Goal: Task Accomplishment & Management: Manage account settings

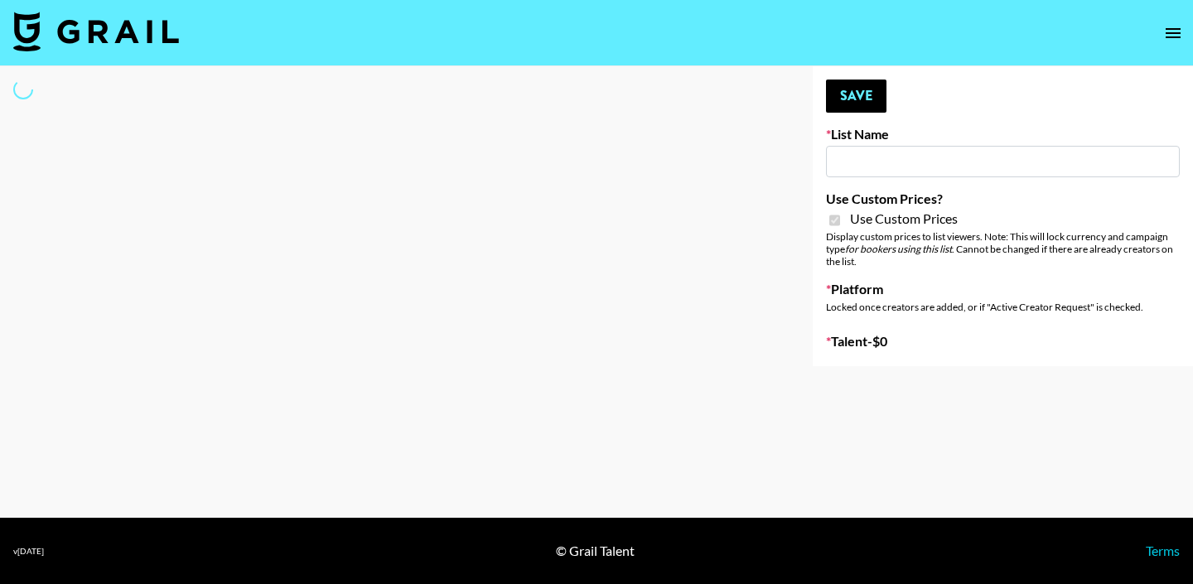
type input "Luckin - TT"
checkbox input "true"
select select "Brand"
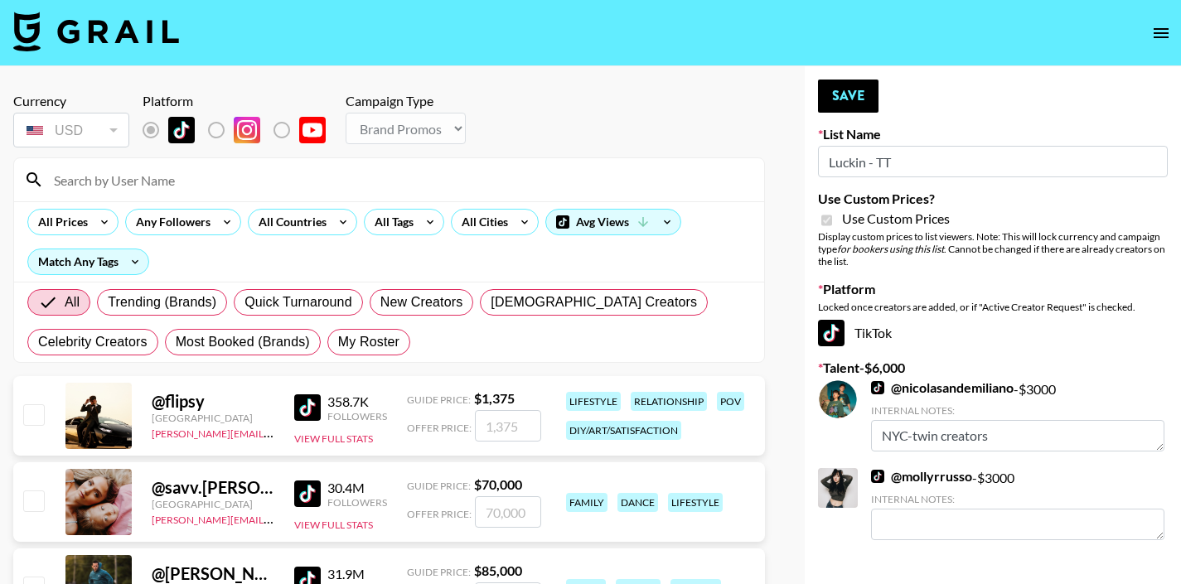
click at [173, 181] on input at bounding box center [399, 180] width 710 height 27
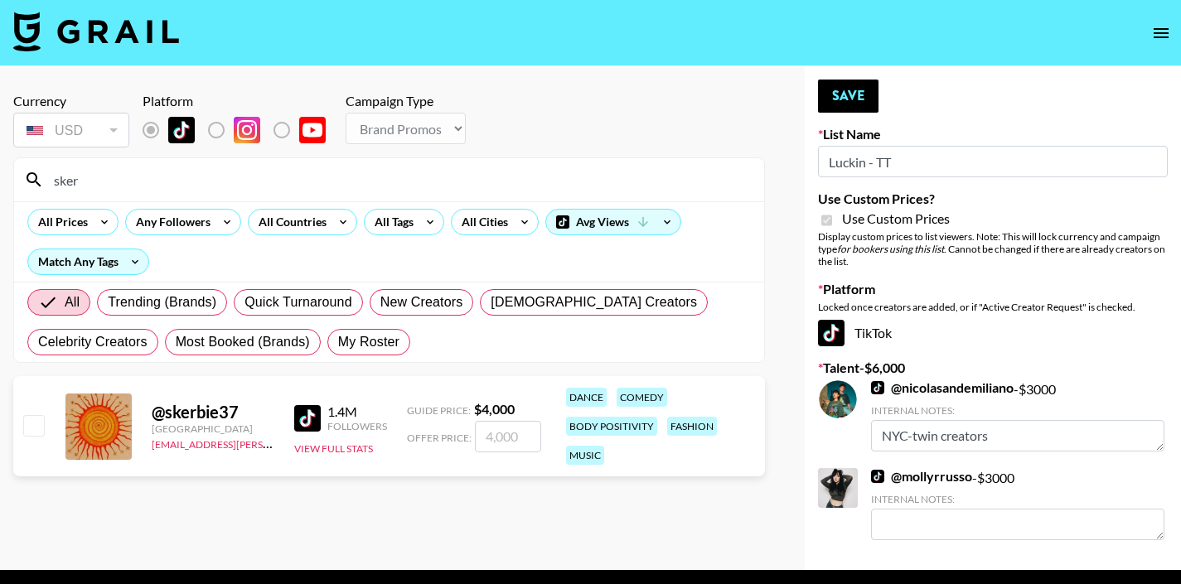
type input "sker"
click at [32, 427] on input "checkbox" at bounding box center [33, 425] width 20 height 20
checkbox input "true"
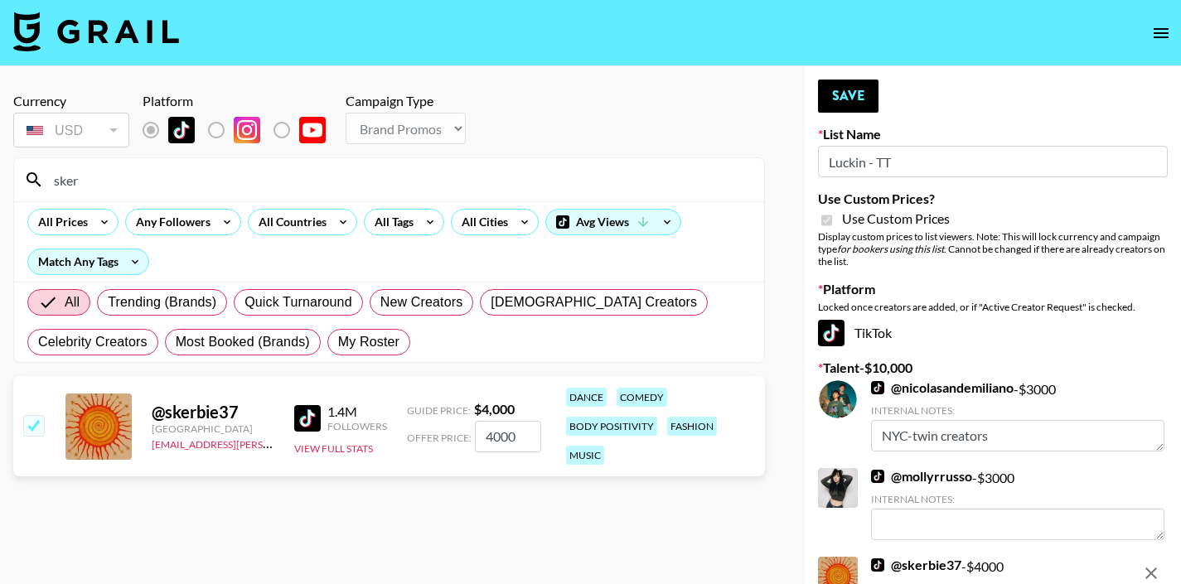
click at [501, 436] on input "4000" at bounding box center [508, 436] width 66 height 31
type input "3000"
click at [851, 94] on button "Save" at bounding box center [848, 96] width 61 height 33
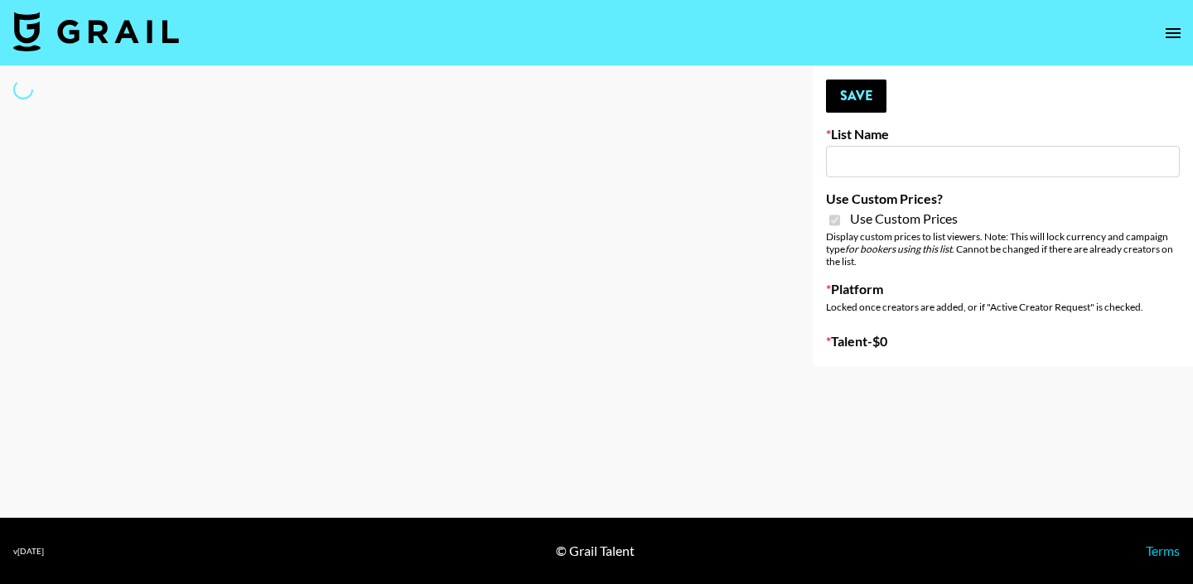
select select "Brand"
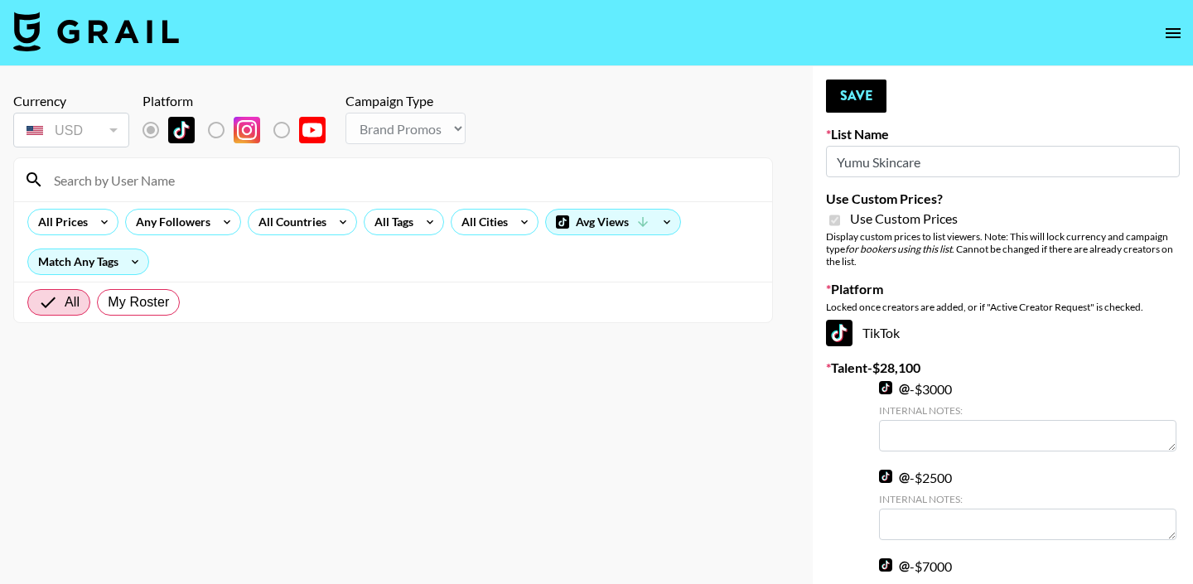
type input "Yumu Skincare"
checkbox input "true"
click at [222, 183] on input at bounding box center [399, 180] width 710 height 27
drag, startPoint x: 221, startPoint y: 183, endPoint x: 254, endPoint y: 178, distance: 32.7
click at [462, 182] on input at bounding box center [399, 180] width 710 height 27
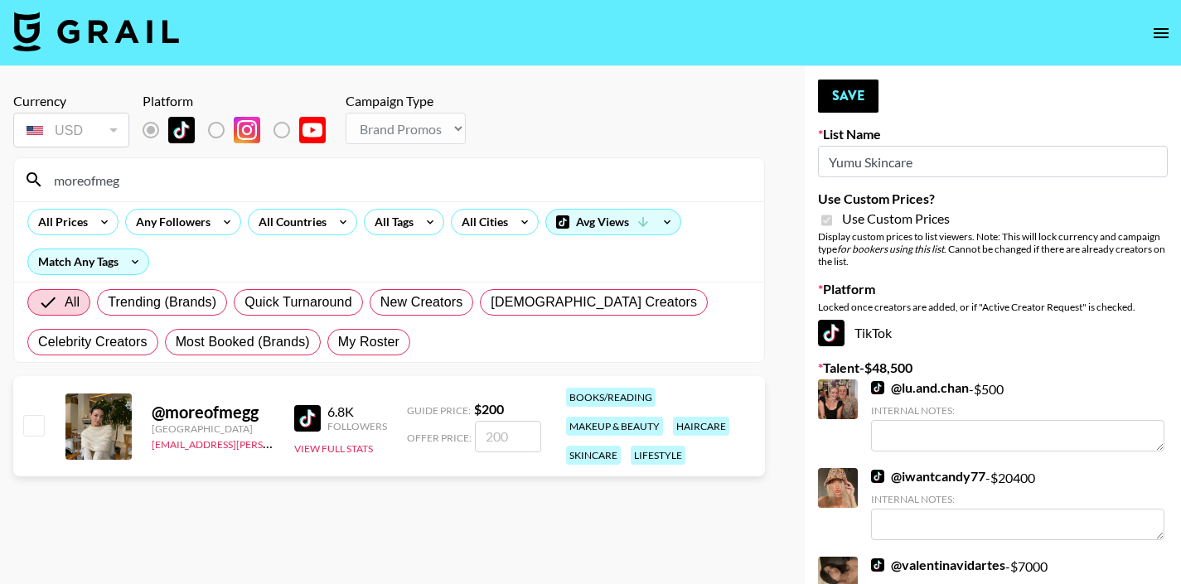
type input "moreofmeg"
click at [23, 431] on input "checkbox" at bounding box center [33, 425] width 20 height 20
checkbox input "true"
type input "200"
click at [865, 87] on button "Save" at bounding box center [848, 96] width 61 height 33
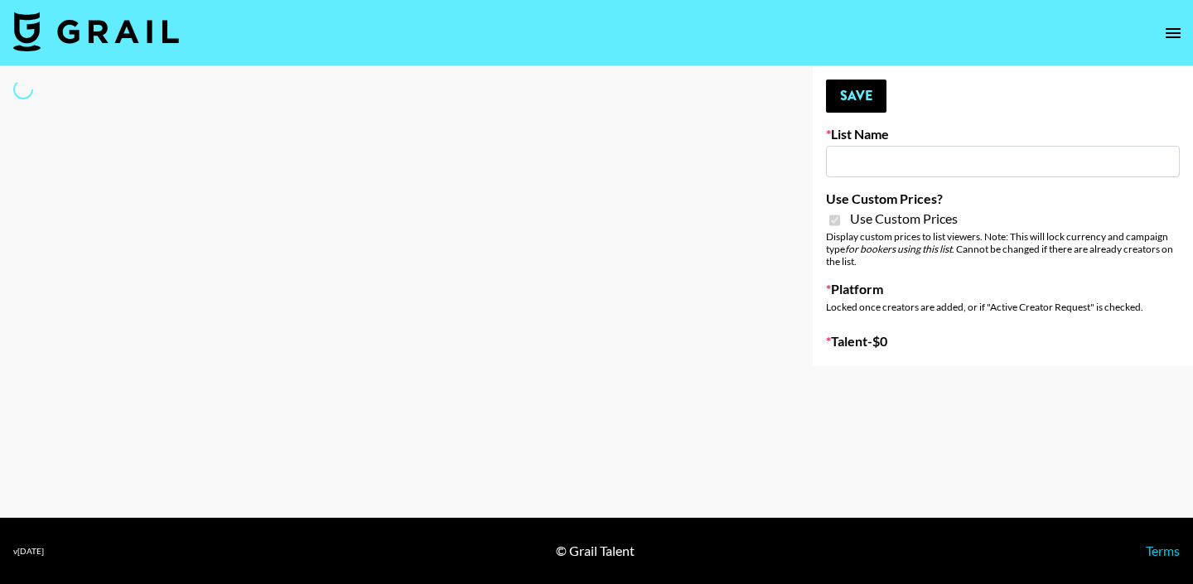
type input "Gfald"
checkbox input "true"
select select "Brand"
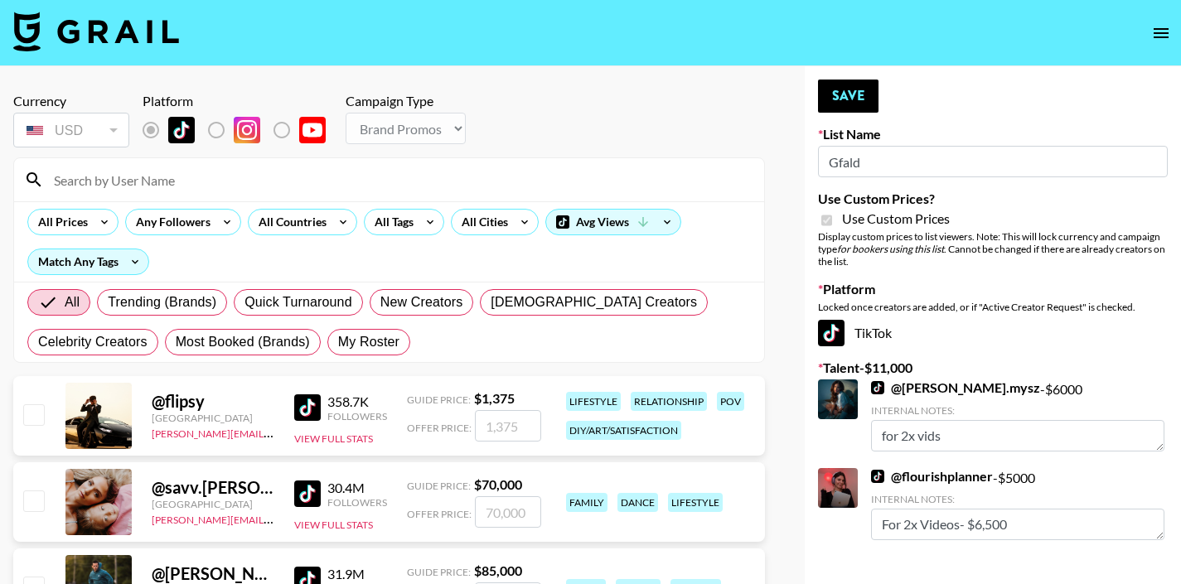
click at [554, 182] on input at bounding box center [399, 180] width 710 height 27
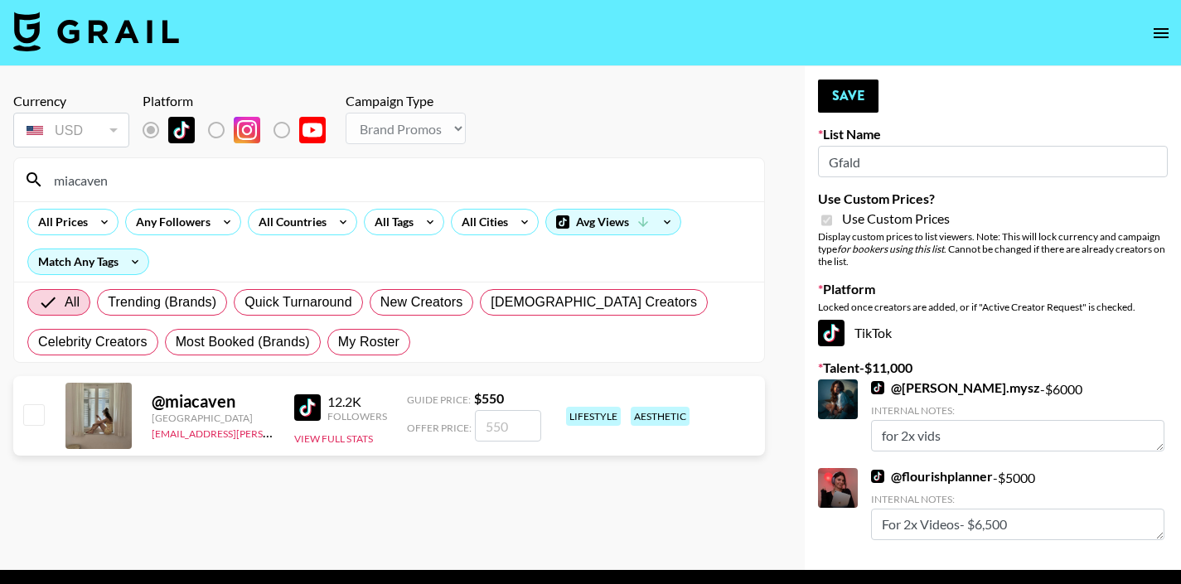
type input "miacaven"
click at [28, 412] on input "checkbox" at bounding box center [33, 414] width 20 height 20
checkbox input "true"
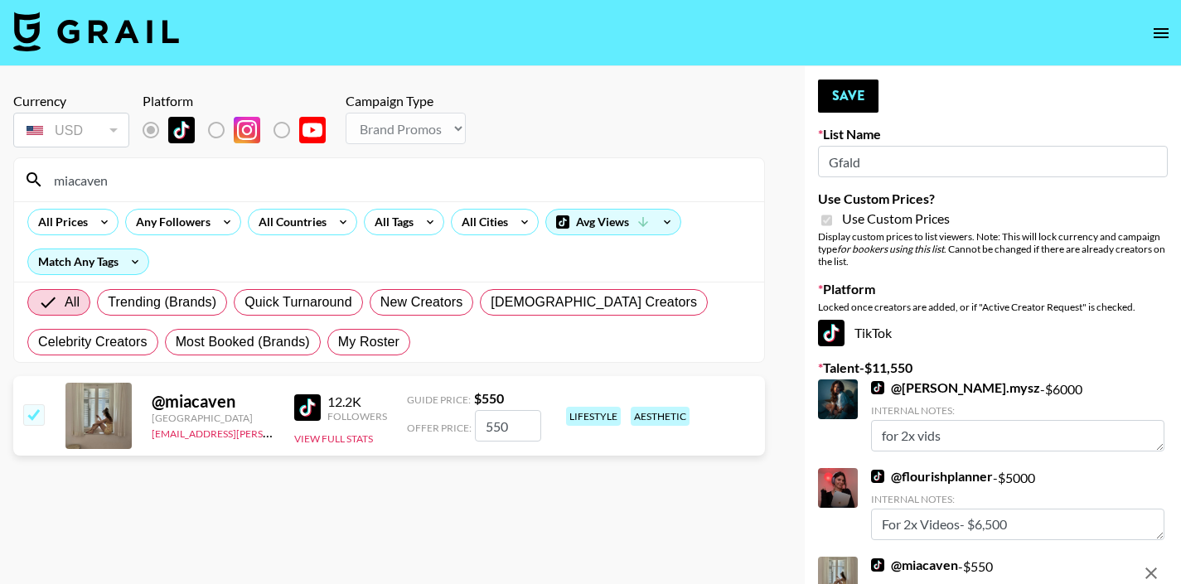
click at [488, 432] on input "550" at bounding box center [508, 425] width 66 height 31
type input "1000"
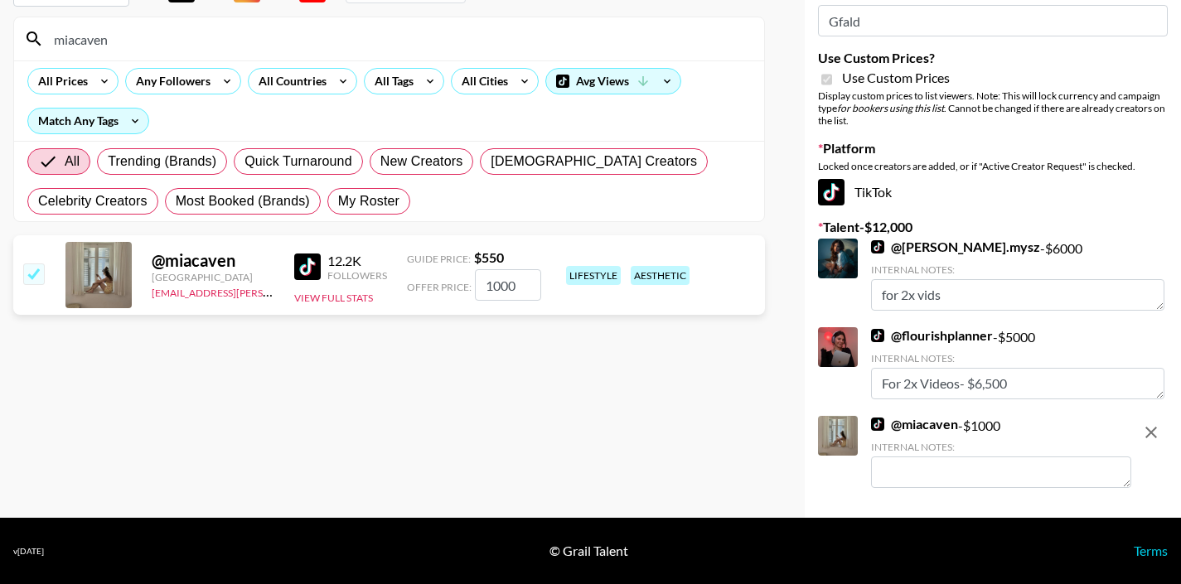
scroll to position [141, 0]
click at [1029, 471] on textarea at bounding box center [1001, 472] width 260 height 31
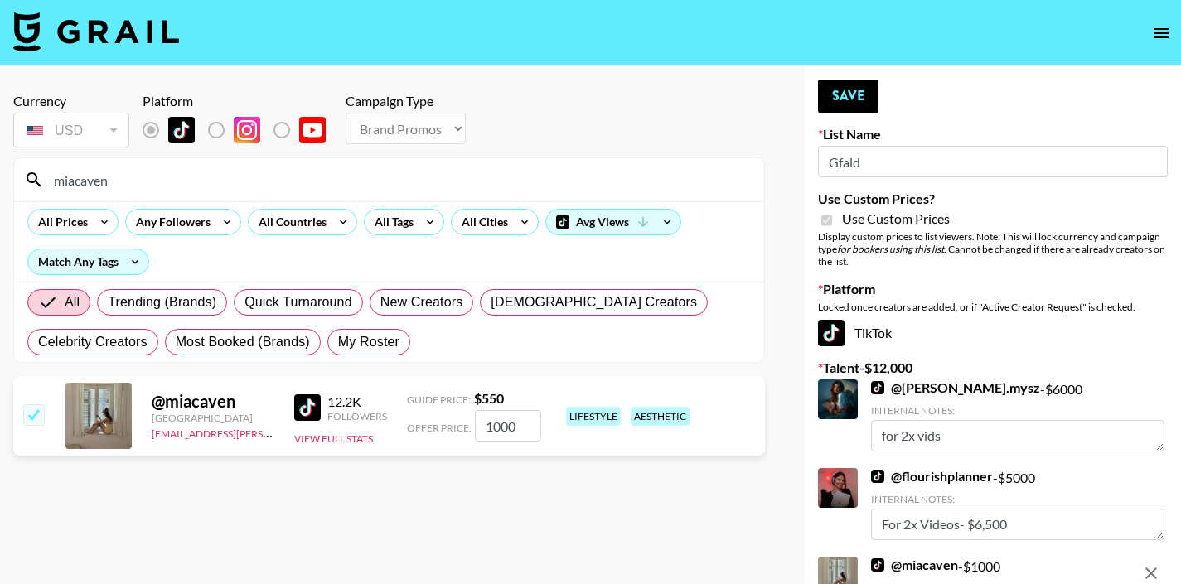
scroll to position [0, 0]
type textarea "2 x vids"
click at [850, 89] on button "Save" at bounding box center [848, 96] width 61 height 33
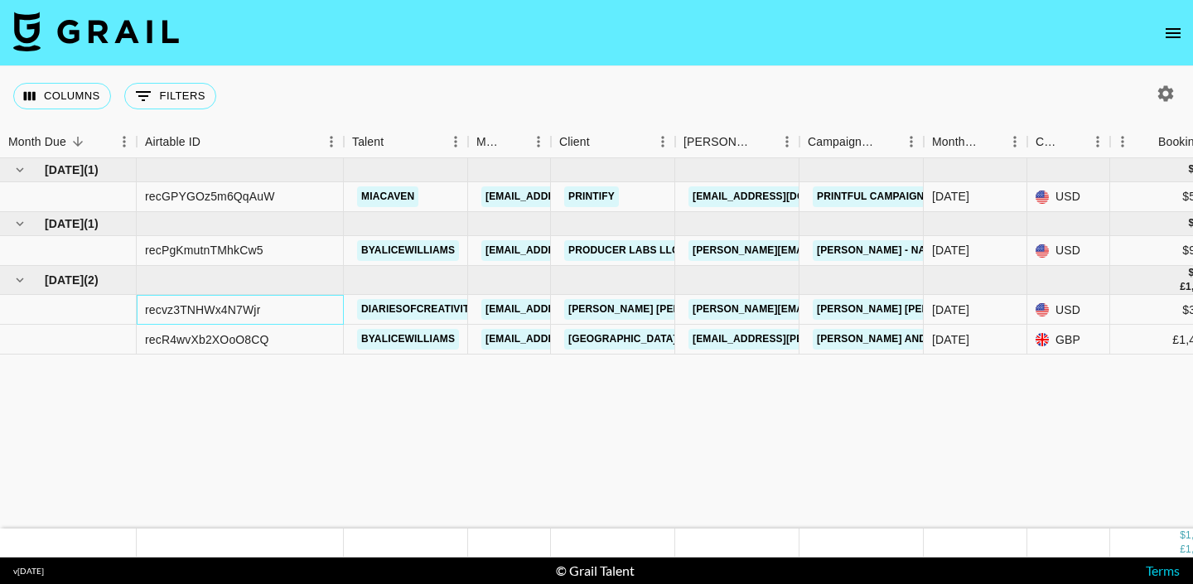
click at [248, 316] on div "recvz3TNHWx4N7Wjr" at bounding box center [202, 310] width 115 height 17
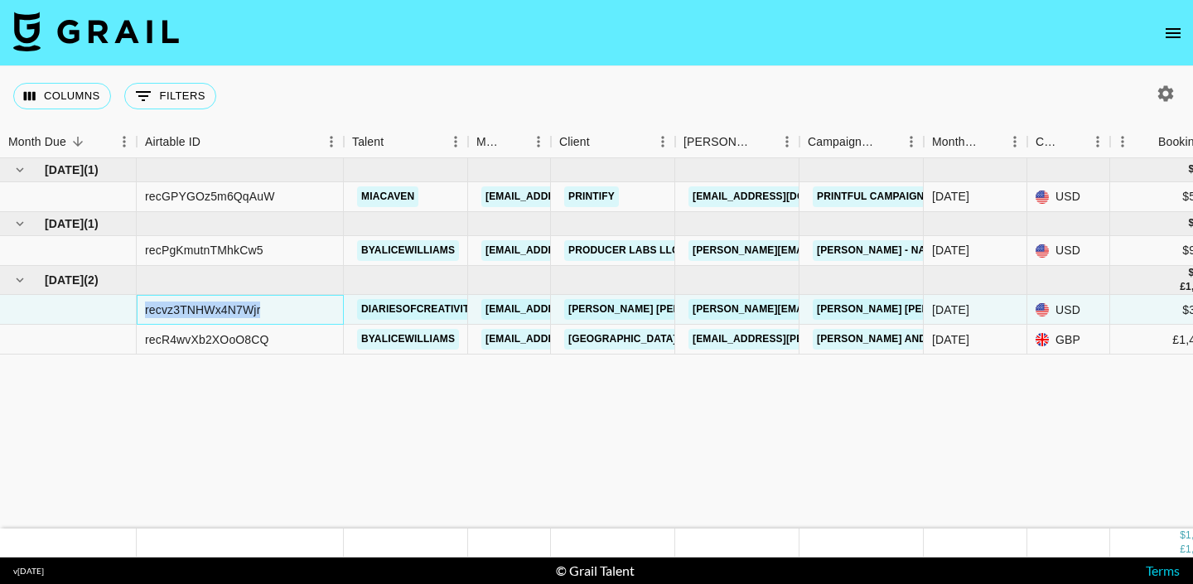
click at [248, 316] on div "recvz3TNHWx4N7Wjr" at bounding box center [202, 310] width 115 height 17
copy div "recvz3TNHWx4N7Wjr"
